Goal: Book appointment/travel/reservation

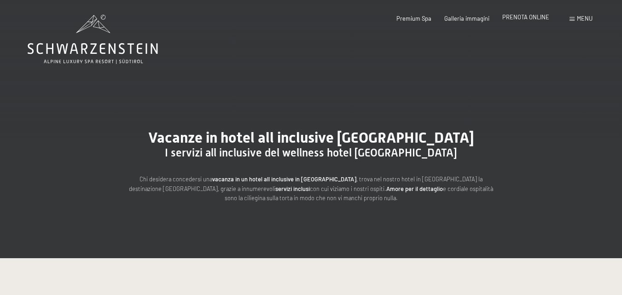
click at [511, 17] on span "PRENOTA ONLINE" at bounding box center [525, 16] width 47 height 7
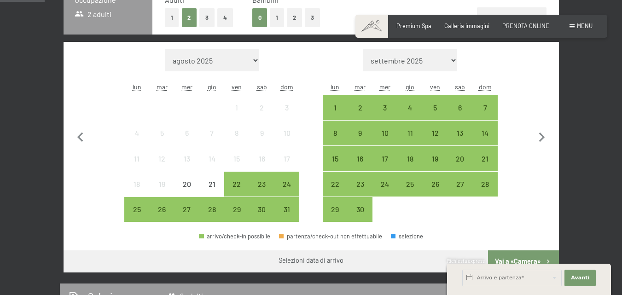
scroll to position [230, 0]
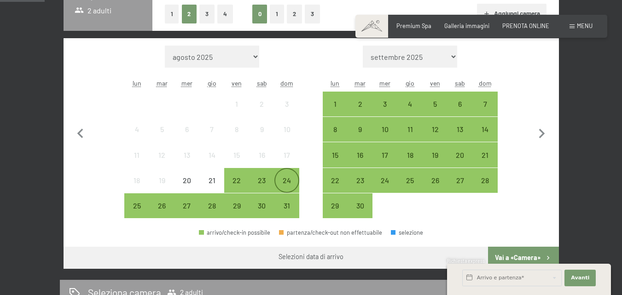
click at [286, 180] on div "24" at bounding box center [286, 188] width 23 height 23
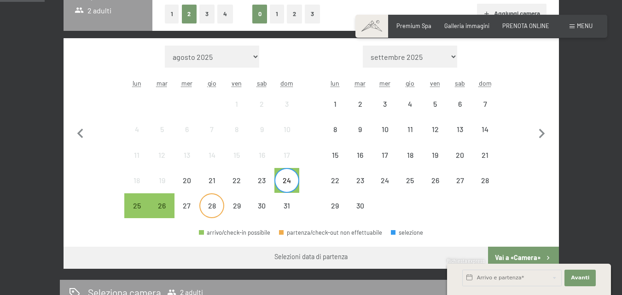
click at [209, 205] on div "28" at bounding box center [211, 213] width 23 height 23
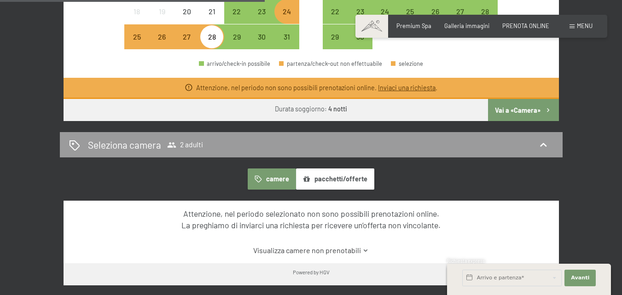
scroll to position [414, 0]
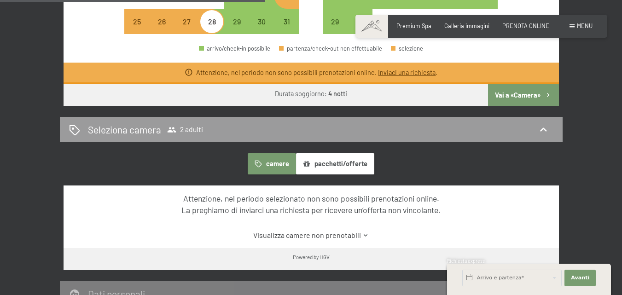
click at [343, 163] on button "pacchetti/offerte" at bounding box center [335, 163] width 78 height 21
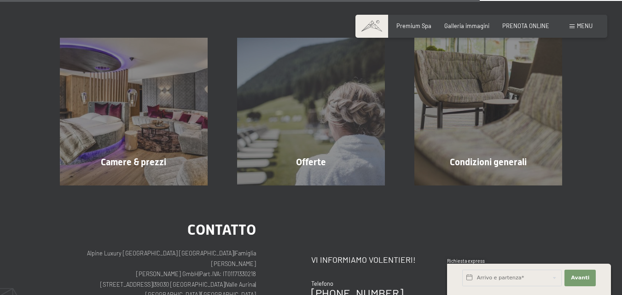
scroll to position [782, 0]
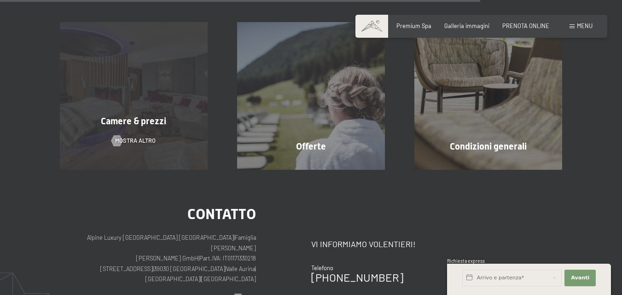
click at [138, 110] on div "Camere & prezzi mostra altro" at bounding box center [133, 96] width 177 height 148
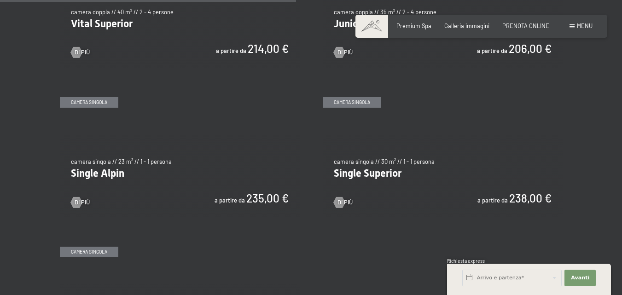
scroll to position [1058, 0]
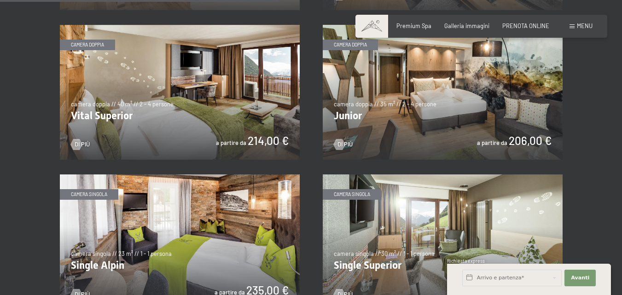
click at [407, 90] on img at bounding box center [443, 92] width 240 height 135
click at [399, 111] on img at bounding box center [443, 92] width 240 height 135
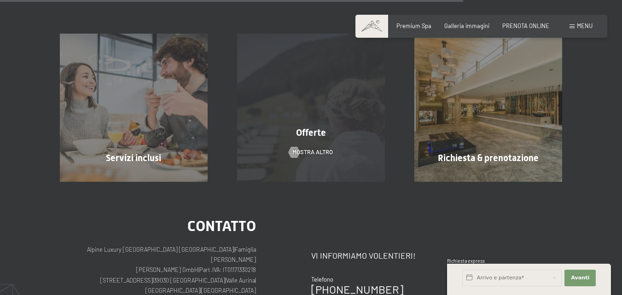
scroll to position [874, 0]
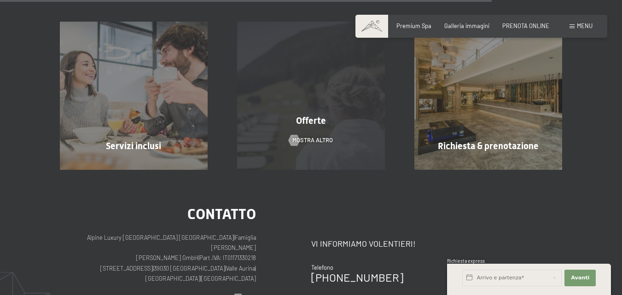
click at [344, 138] on div "Offerte mostra altro" at bounding box center [310, 96] width 177 height 148
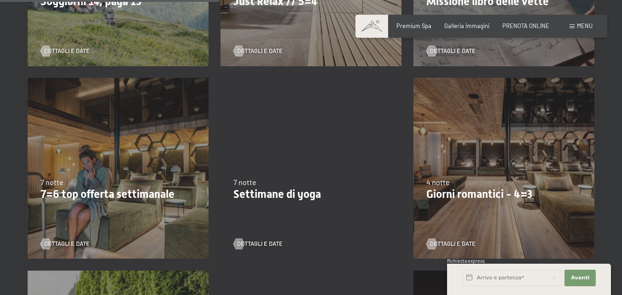
scroll to position [552, 0]
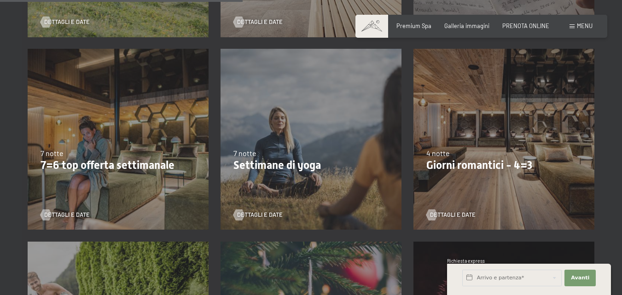
click at [506, 147] on div "9/11/2025-5/12/2025 8/12/2025-19/12/2025 11/1/2026-23/1/2026 8/3/2026-27/3/2026…" at bounding box center [503, 139] width 193 height 193
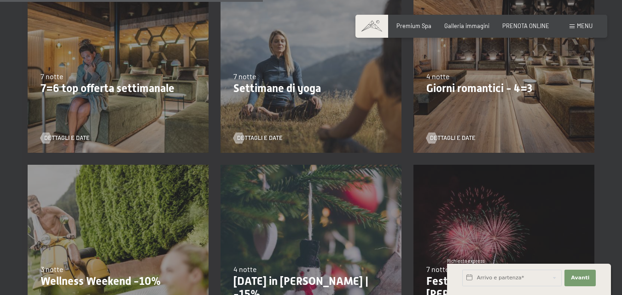
scroll to position [644, 0]
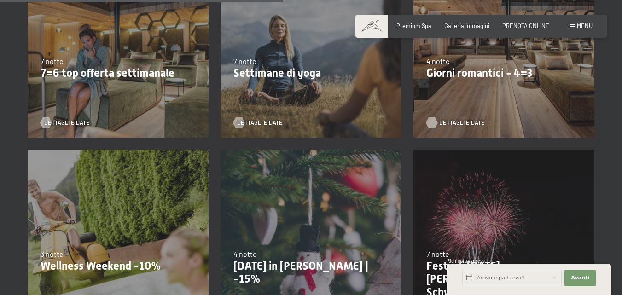
click at [452, 124] on span "Dettagli e Date" at bounding box center [462, 123] width 46 height 8
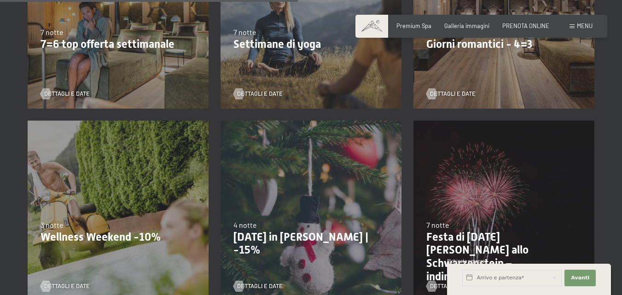
scroll to position [686, 0]
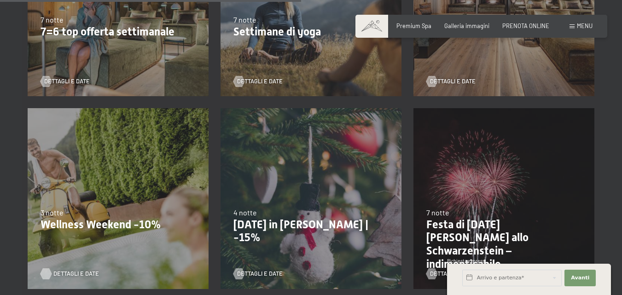
click at [49, 273] on div at bounding box center [46, 273] width 6 height 11
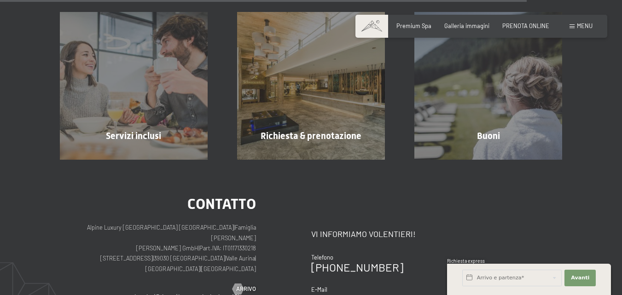
scroll to position [1233, 0]
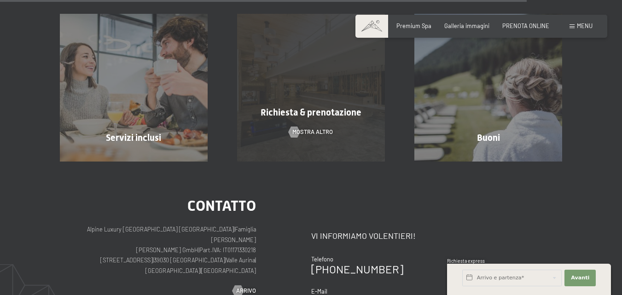
click at [333, 120] on div "Richiesta & prenotazione mostra altro" at bounding box center [310, 88] width 177 height 148
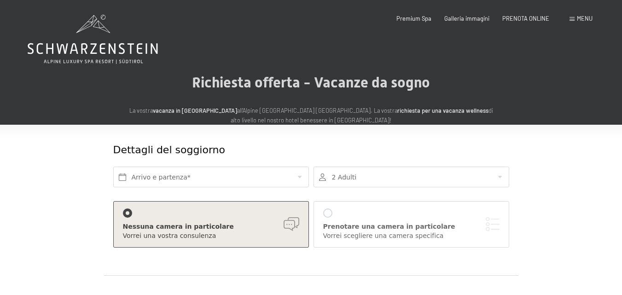
click at [580, 16] on span "Menu" at bounding box center [585, 18] width 16 height 7
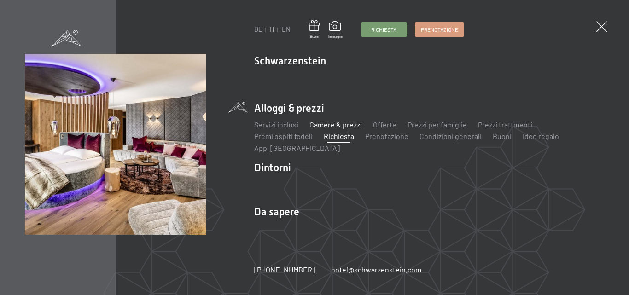
click at [335, 123] on link "Camere & prezzi" at bounding box center [335, 124] width 52 height 9
